Goal: Contribute content: Add original content to the website for others to see

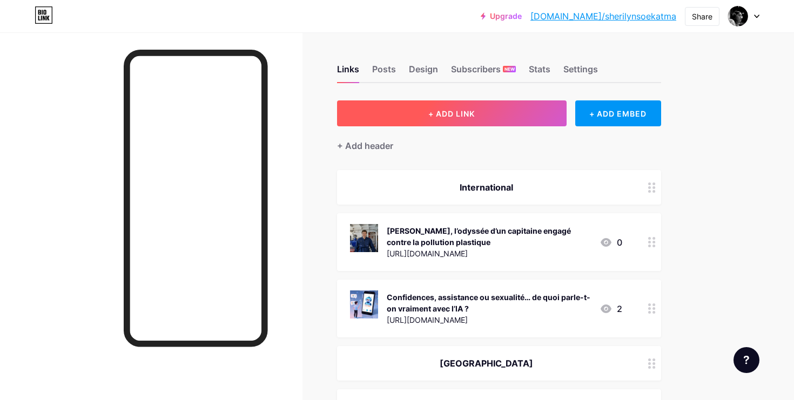
click at [486, 106] on button "+ ADD LINK" at bounding box center [451, 113] width 229 height 26
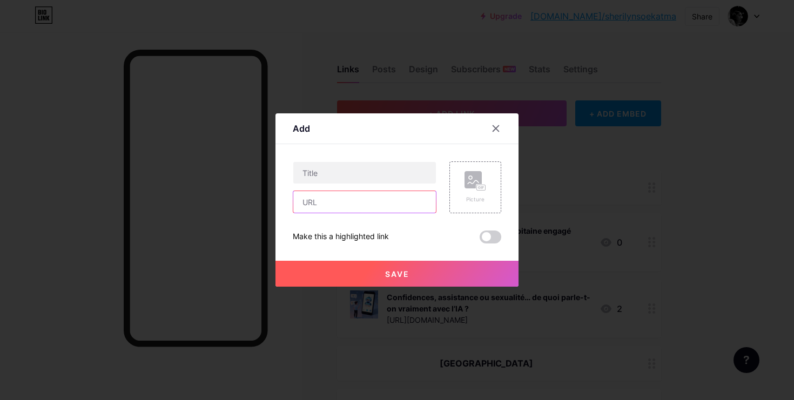
click at [377, 203] on input "text" at bounding box center [364, 202] width 143 height 22
paste input "[URL][DOMAIN_NAME]"
type input "[URL][DOMAIN_NAME]"
click at [355, 175] on input "text" at bounding box center [364, 173] width 143 height 22
paste input "FemTech : avec Aspivix, [PERSON_NAME] sème les graines d’une gynécologie plus d…"
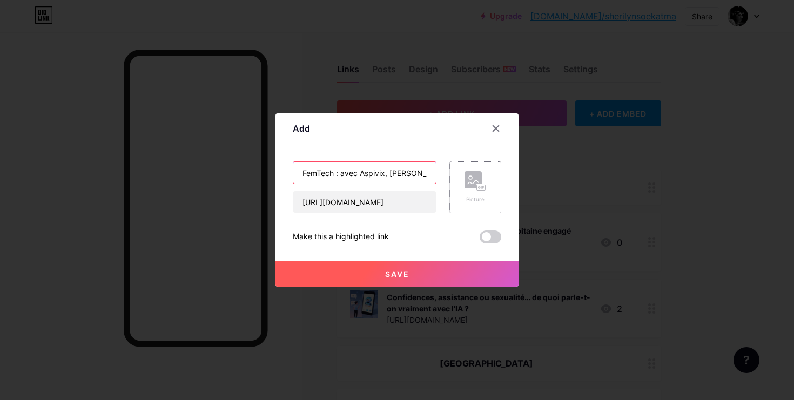
type input "FemTech : avec Aspivix, [PERSON_NAME] sème les graines d’une gynécologie plus d…"
click at [481, 182] on rect at bounding box center [472, 179] width 17 height 17
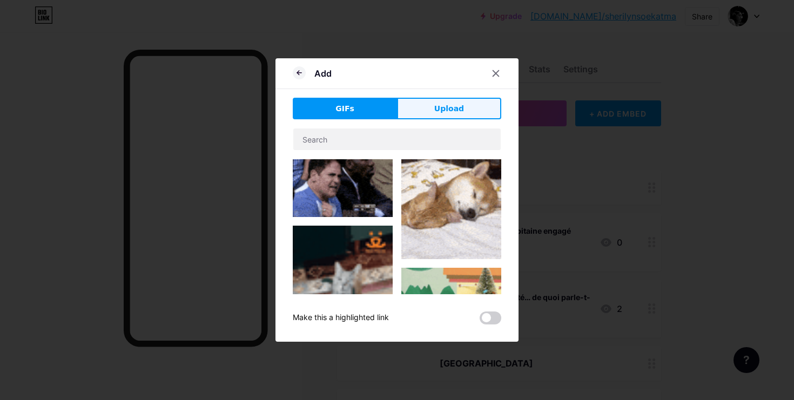
click at [451, 112] on span "Upload" at bounding box center [449, 108] width 30 height 11
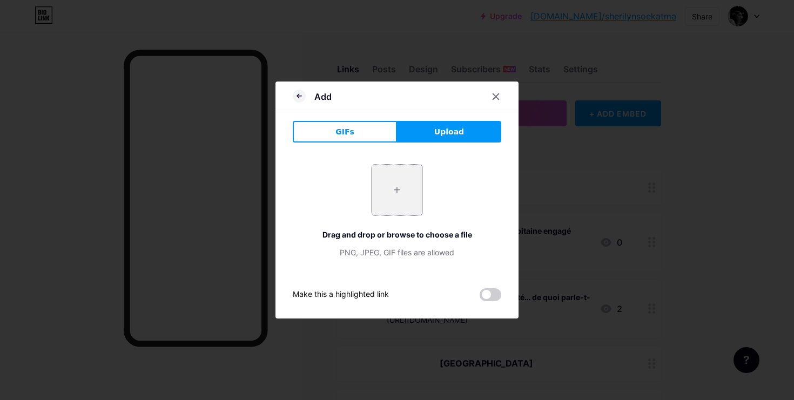
click at [389, 195] on input "file" at bounding box center [396, 190] width 51 height 51
type input "C:\fakepath\WhatsApp Image [DATE] 04.31.00.jpeg"
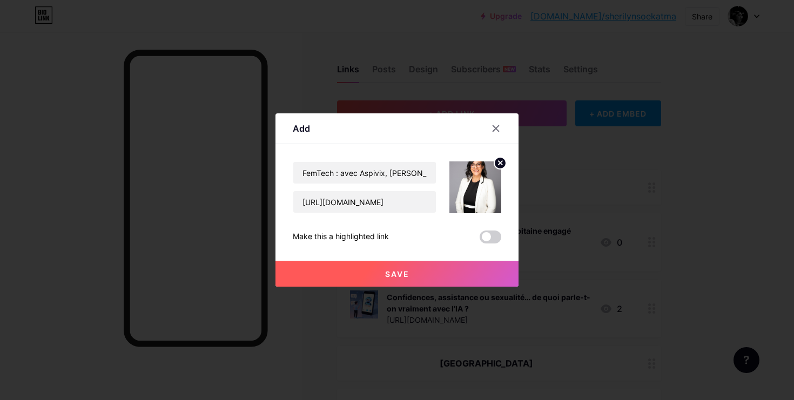
click at [437, 272] on button "Save" at bounding box center [396, 274] width 243 height 26
